Goal: Task Accomplishment & Management: Use online tool/utility

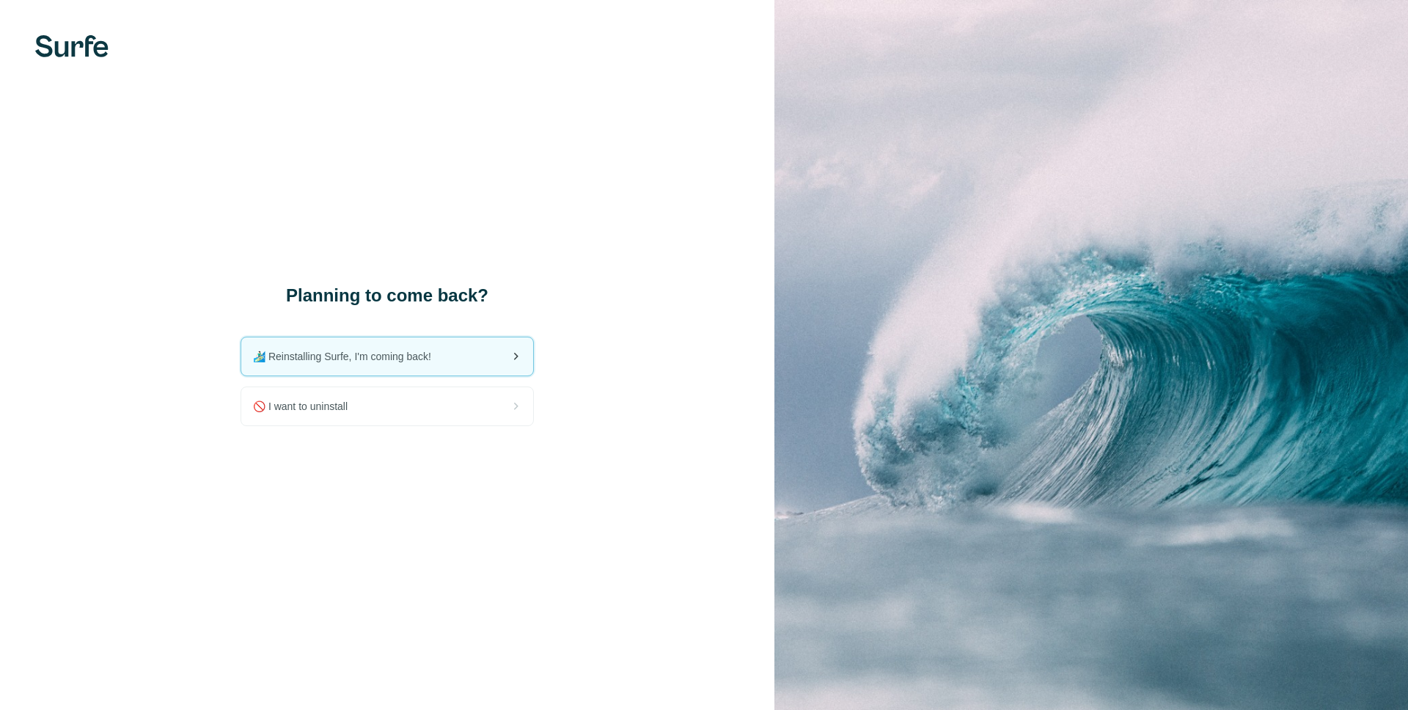
click at [351, 361] on span "🏄🏻‍♂️ Reinstalling Surfe, I'm coming back!" at bounding box center [348, 356] width 190 height 15
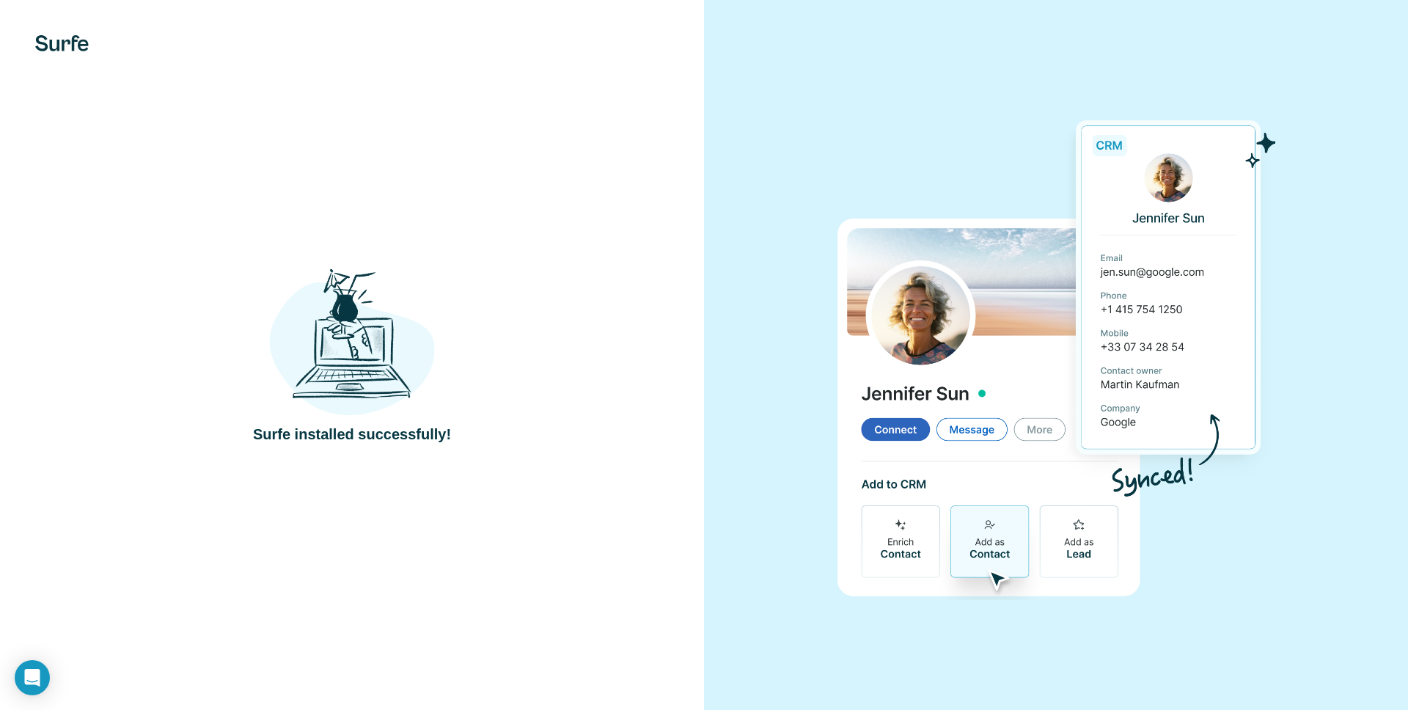
click at [552, 313] on div "Surfe installed successfully!" at bounding box center [351, 356] width 645 height 180
